Goal: Task Accomplishment & Management: Complete application form

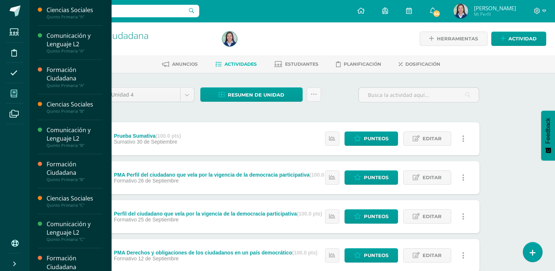
click at [16, 93] on icon at bounding box center [14, 93] width 7 height 7
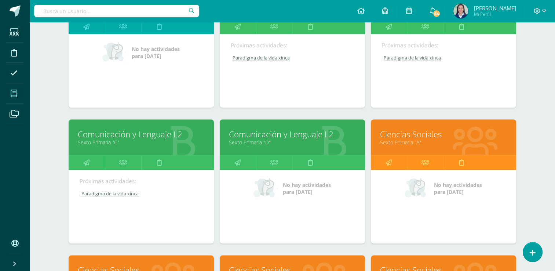
scroll to position [499, 0]
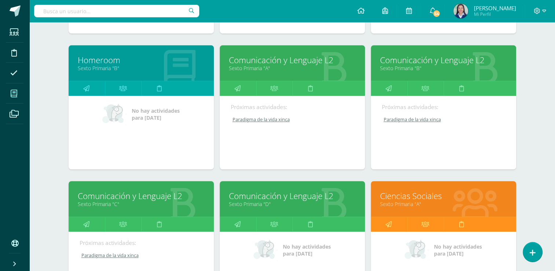
click at [301, 59] on link "Comunicación y Lenguaje L2" at bounding box center [292, 59] width 127 height 11
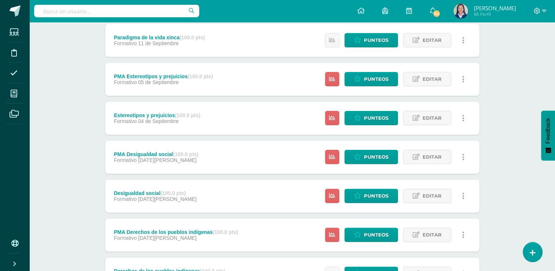
scroll to position [205, 0]
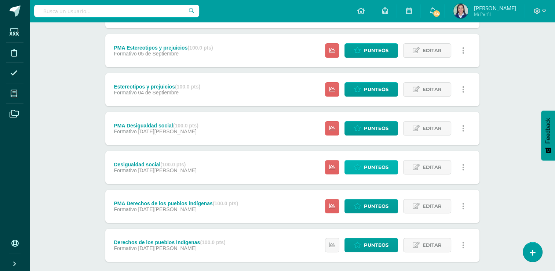
click at [374, 168] on span "Punteos" at bounding box center [376, 167] width 25 height 14
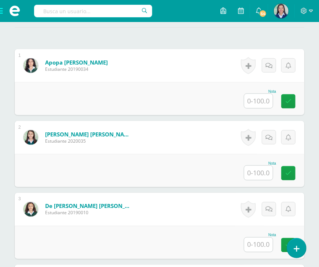
scroll to position [213, 0]
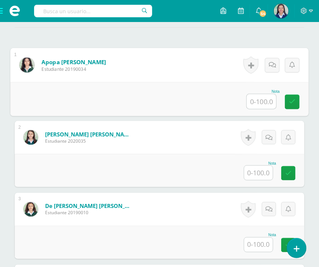
click at [260, 98] on input "text" at bounding box center [261, 101] width 29 height 15
type input "94"
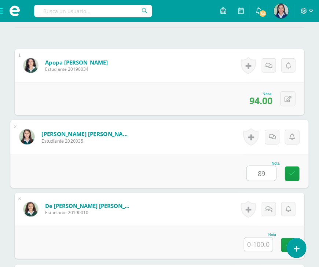
type input "89"
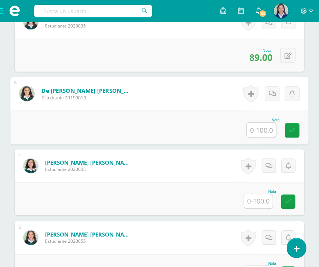
scroll to position [329, 0]
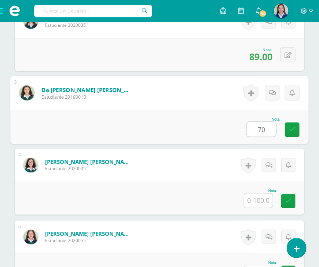
type input "70"
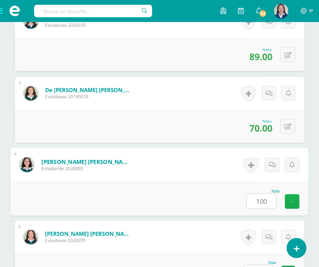
type input "100"
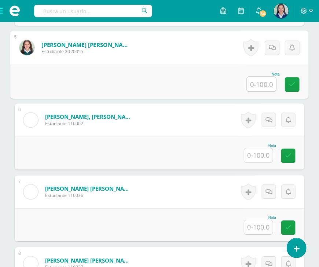
scroll to position [523, 0]
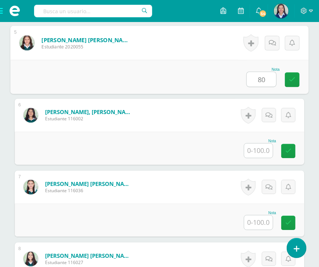
type input "80"
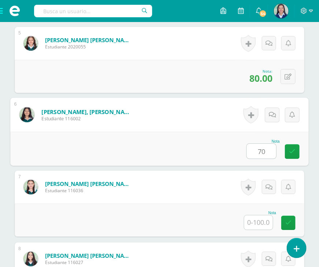
type input "70"
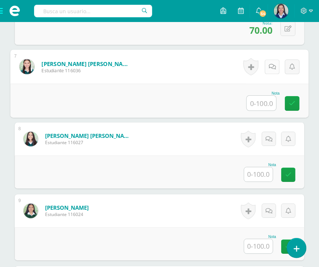
scroll to position [643, 0]
type input "93"
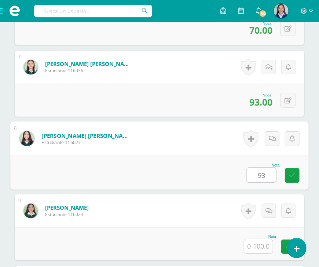
type input "93"
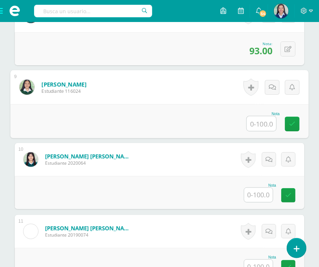
scroll to position [796, 0]
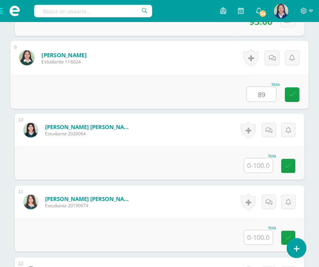
type input "89"
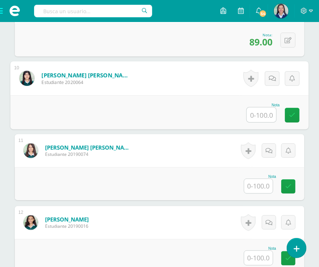
scroll to position [850, 0]
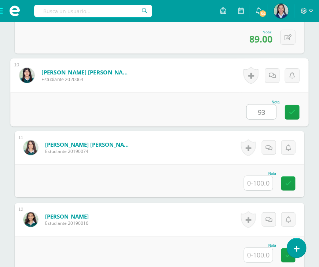
type input "93"
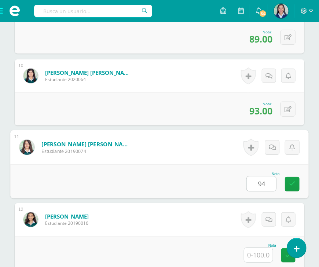
type input "94"
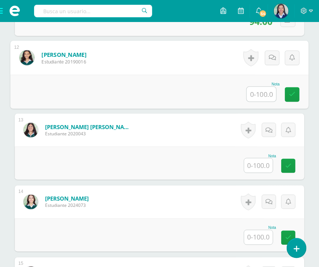
scroll to position [1011, 0]
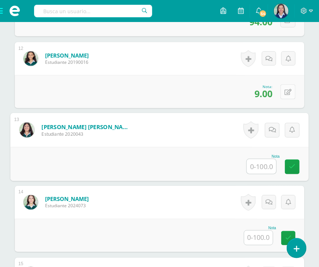
click at [292, 89] on button at bounding box center [288, 91] width 15 height 15
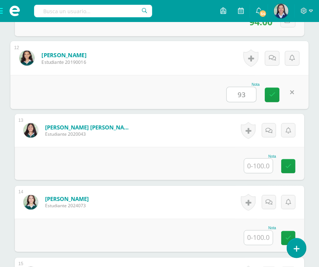
type input "93"
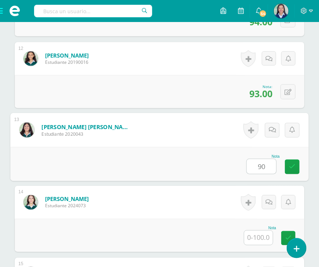
type input "90"
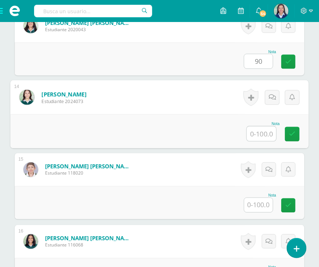
scroll to position [1115, 0]
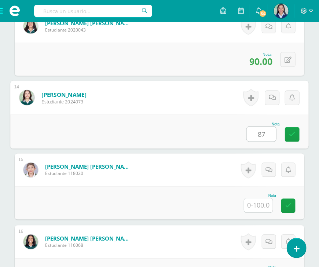
type input "87"
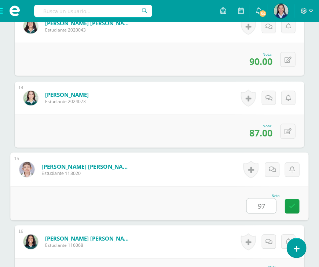
type input "97"
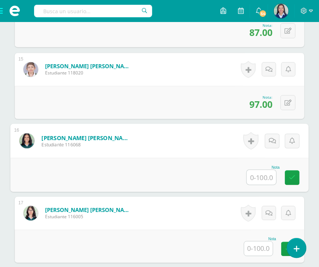
scroll to position [1216, 0]
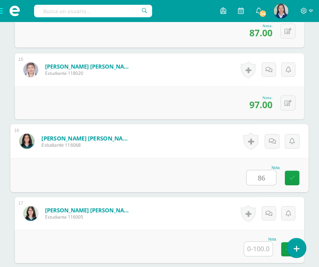
type input "86"
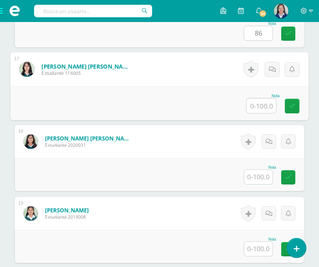
scroll to position [1360, 0]
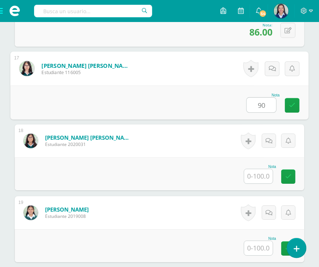
type input "90"
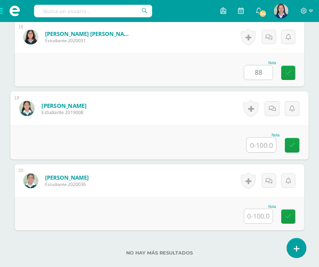
scroll to position [1464, 0]
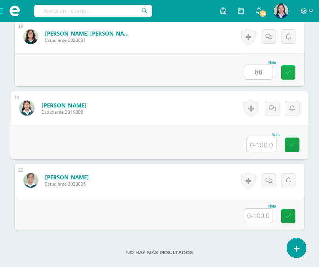
click at [287, 73] on icon at bounding box center [288, 72] width 6 height 6
type input "0"
click at [254, 144] on input "text" at bounding box center [261, 144] width 29 height 15
type input "82"
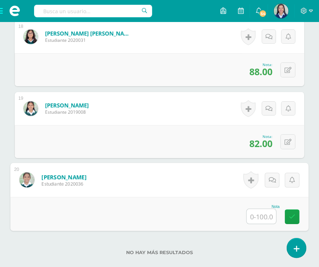
click at [261, 210] on input "text" at bounding box center [261, 216] width 29 height 15
type input "91"
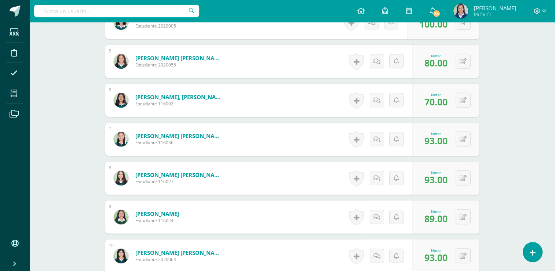
scroll to position [0, 0]
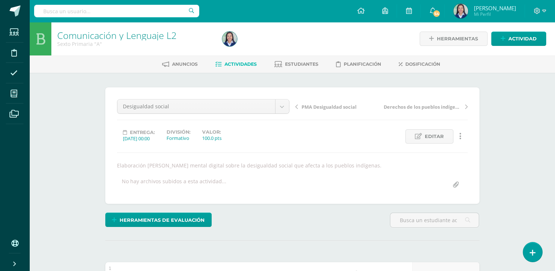
click at [230, 63] on span "Actividades" at bounding box center [241, 64] width 32 height 6
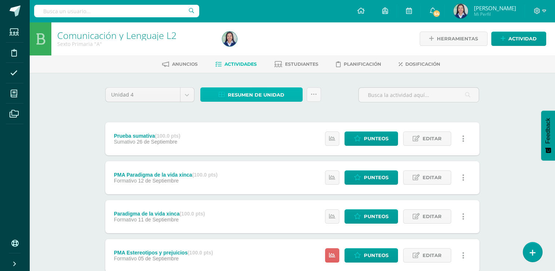
click at [265, 94] on span "Resumen de unidad" at bounding box center [256, 95] width 57 height 14
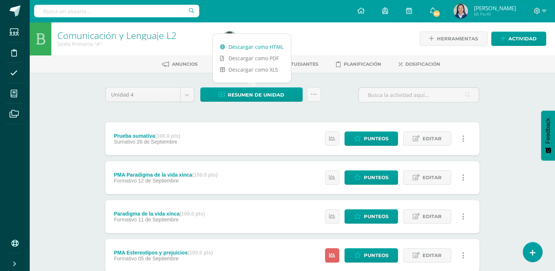
click at [272, 46] on link "Descargar como HTML" at bounding box center [252, 46] width 78 height 11
